Goal: Navigation & Orientation: Find specific page/section

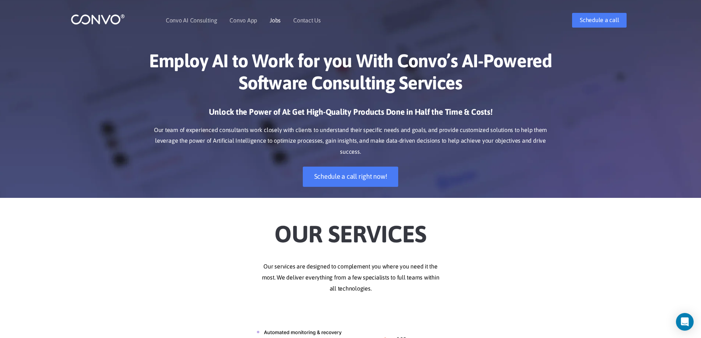
click at [276, 22] on link "Jobs" at bounding box center [275, 20] width 11 height 6
